Goal: Task Accomplishment & Management: Use online tool/utility

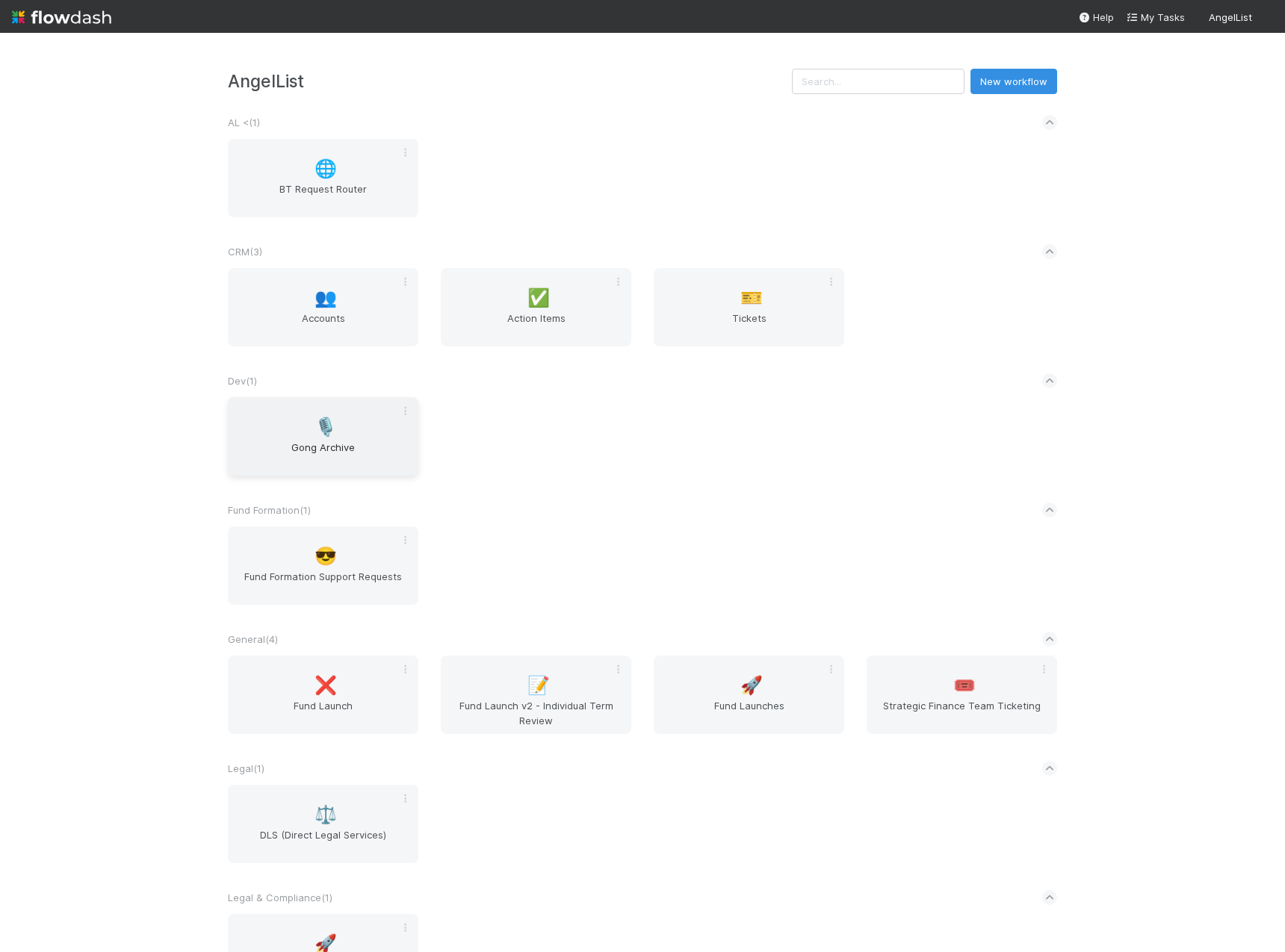
click at [334, 424] on div "🎙️ Gong Archive" at bounding box center [322, 436] width 190 height 78
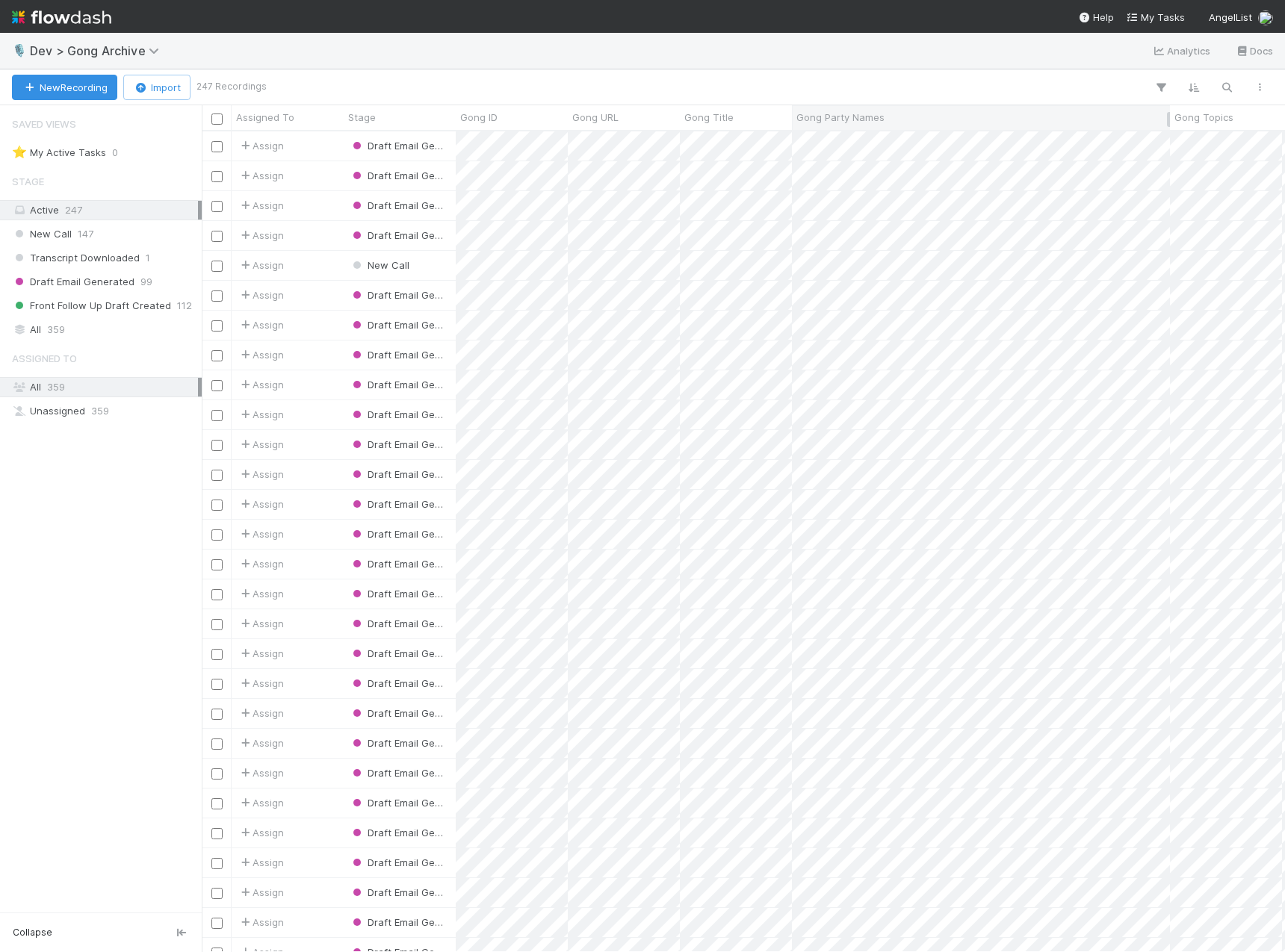
scroll to position [809, 1072]
click at [1218, 84] on button "button" at bounding box center [1226, 88] width 27 height 20
type input "[EMAIL_ADDRESS][DOMAIN_NAME]"
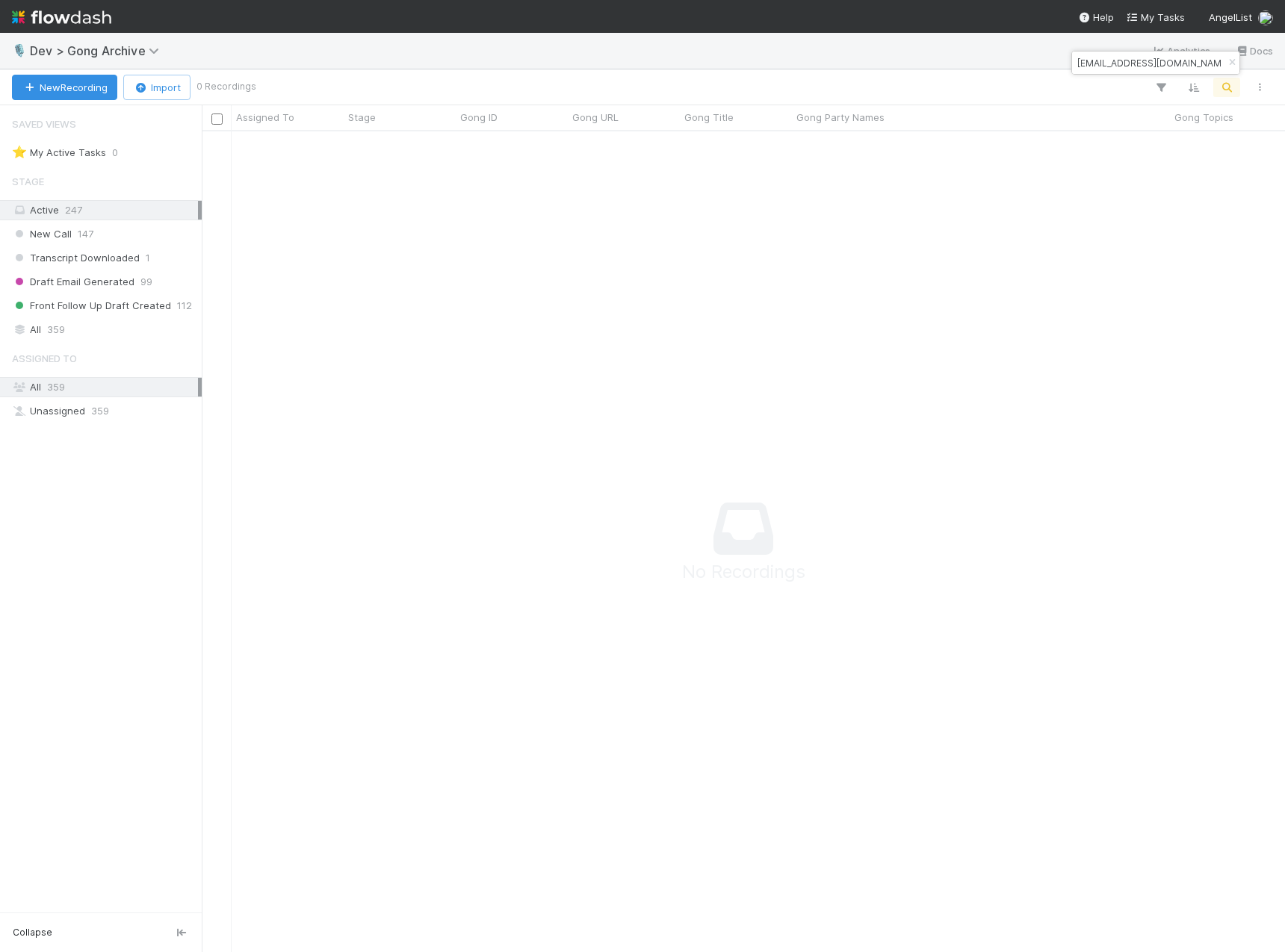
scroll to position [799, 1072]
click at [73, 332] on div "All 359" at bounding box center [104, 329] width 186 height 19
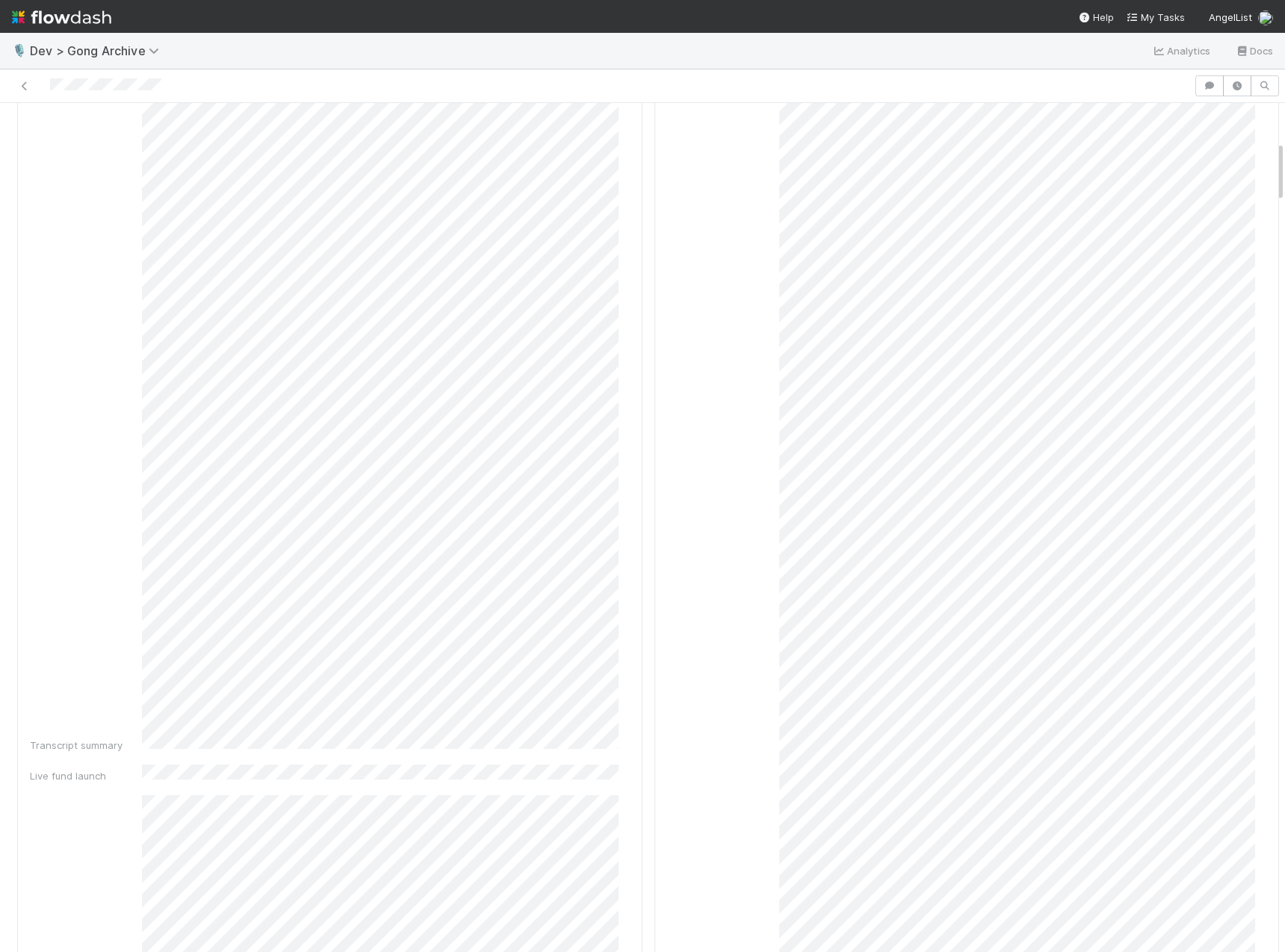
scroll to position [536, 0]
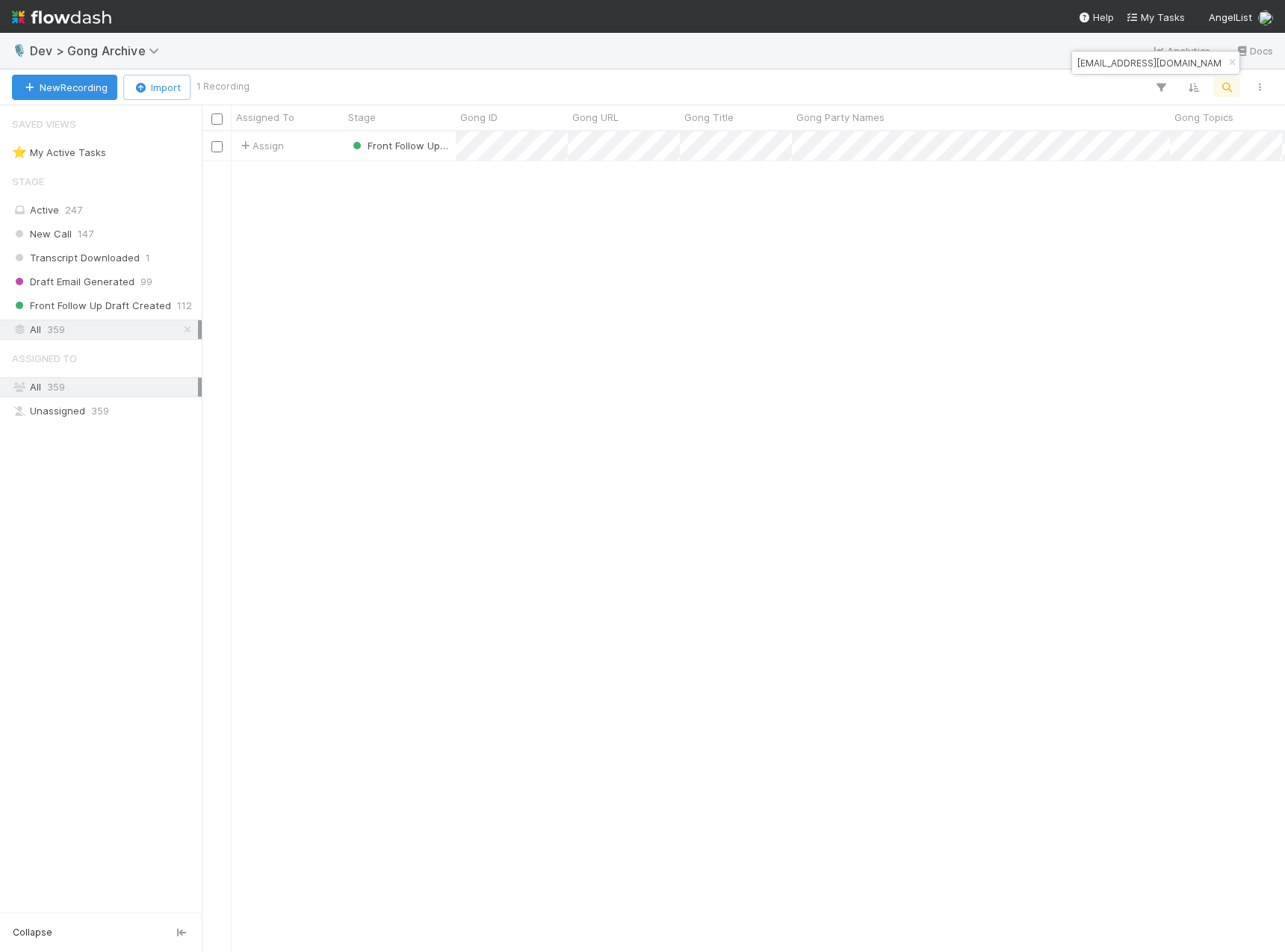
scroll to position [809, 1072]
click at [1133, 66] on input "[EMAIL_ADDRESS][DOMAIN_NAME]" at bounding box center [1148, 62] width 149 height 18
type input "[PERSON_NAME]"
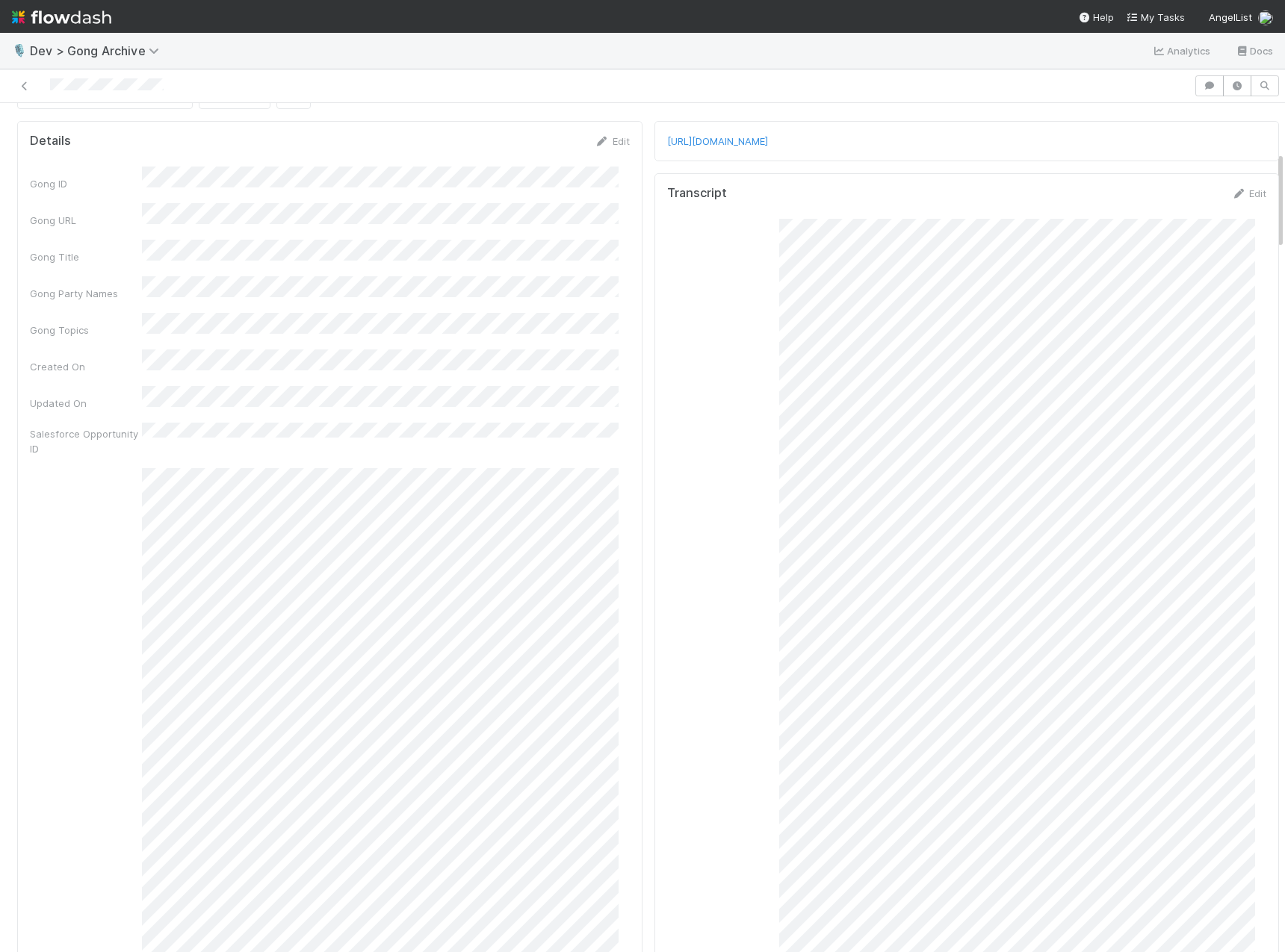
scroll to position [435, 0]
